Goal: Navigation & Orientation: Find specific page/section

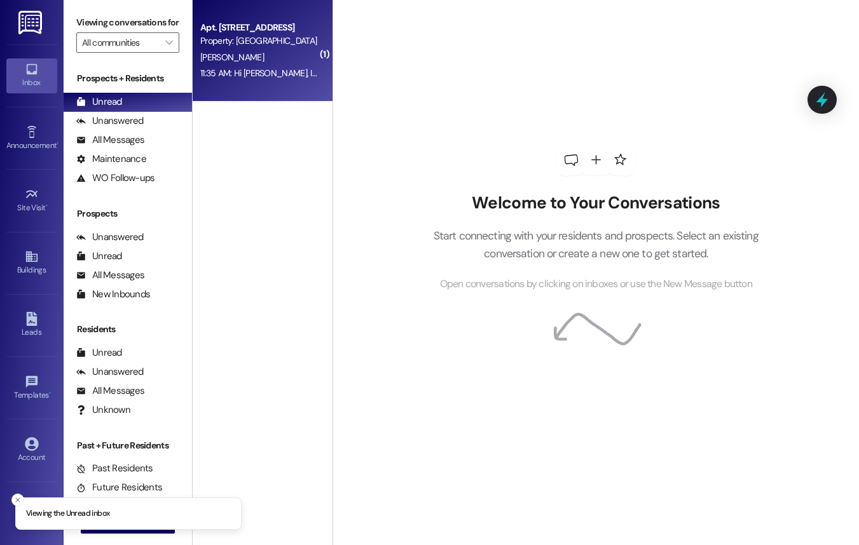
click at [288, 53] on div "[PERSON_NAME]" at bounding box center [259, 58] width 120 height 16
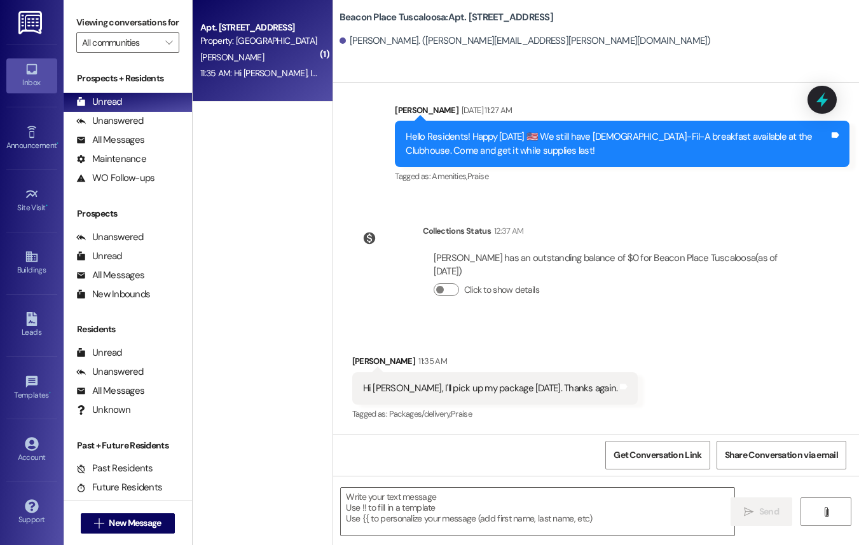
scroll to position [35970, 0]
click at [106, 147] on div "All Messages" at bounding box center [110, 139] width 68 height 13
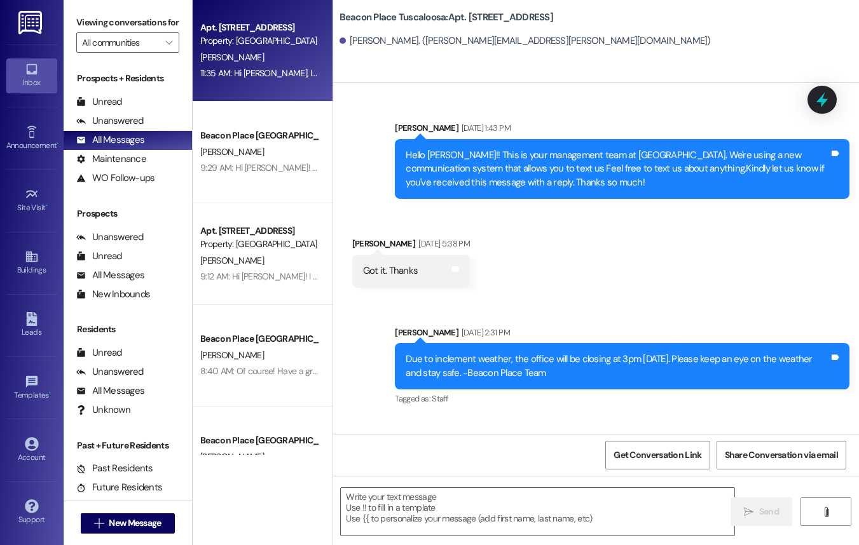
scroll to position [35970, 0]
